Goal: Task Accomplishment & Management: Manage account settings

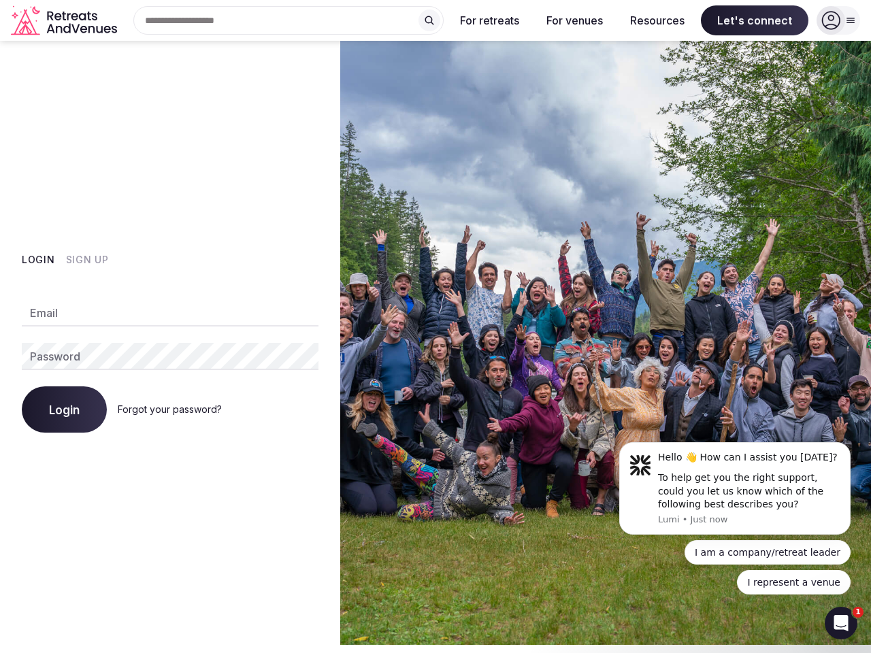
click at [435, 322] on img at bounding box center [605, 343] width 531 height 604
click at [288, 20] on div "Search Popular Destinations [GEOGRAPHIC_DATA], [GEOGRAPHIC_DATA] [GEOGRAPHIC_DA…" at bounding box center [282, 20] width 321 height 29
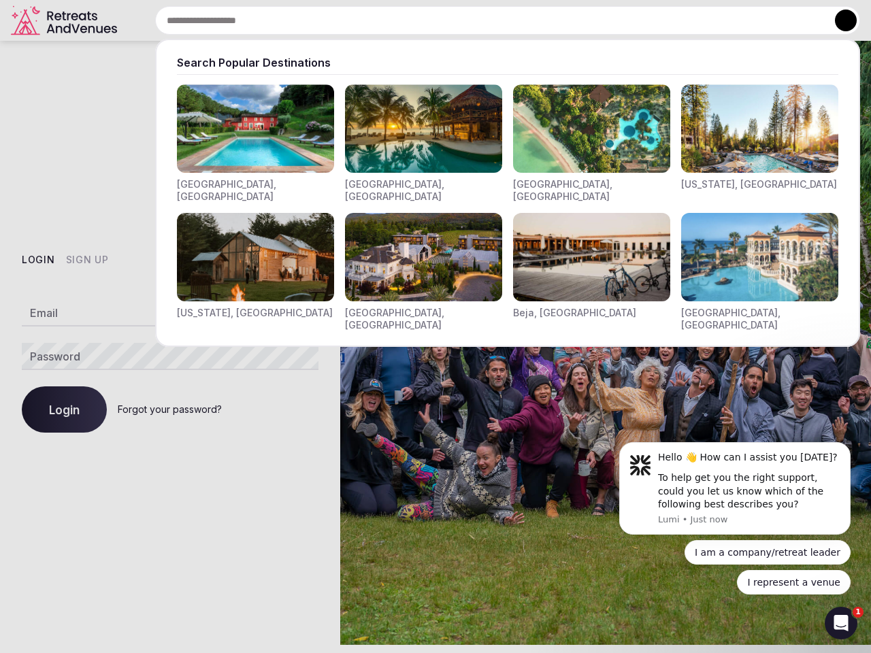
click at [429, 20] on input "text" at bounding box center [507, 20] width 705 height 29
click at [490, 20] on input "text" at bounding box center [507, 20] width 705 height 29
click at [574, 20] on input "text" at bounding box center [507, 20] width 705 height 29
click at [657, 20] on input "text" at bounding box center [507, 20] width 705 height 29
click at [754, 20] on input "text" at bounding box center [507, 20] width 705 height 29
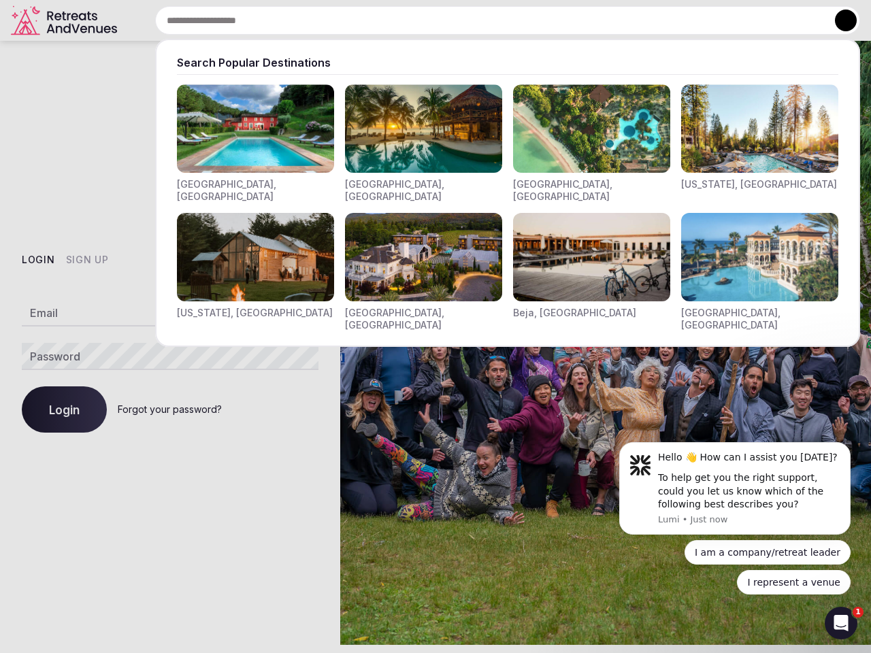
click at [838, 20] on button at bounding box center [846, 21] width 22 height 22
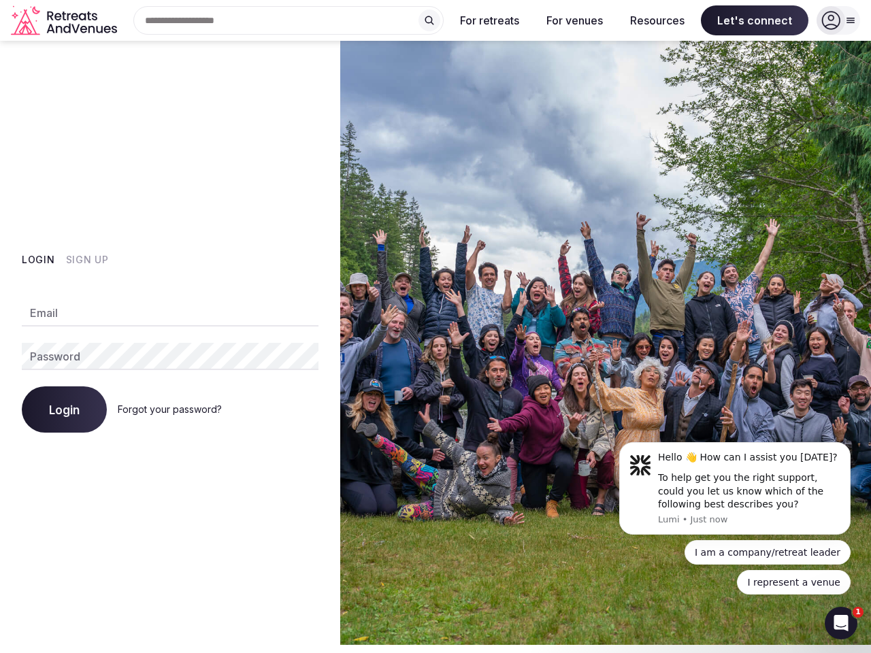
click at [38, 260] on button "Login" at bounding box center [38, 260] width 33 height 14
click at [86, 260] on button "Sign Up" at bounding box center [87, 260] width 43 height 14
